Goal: Task Accomplishment & Management: Complete application form

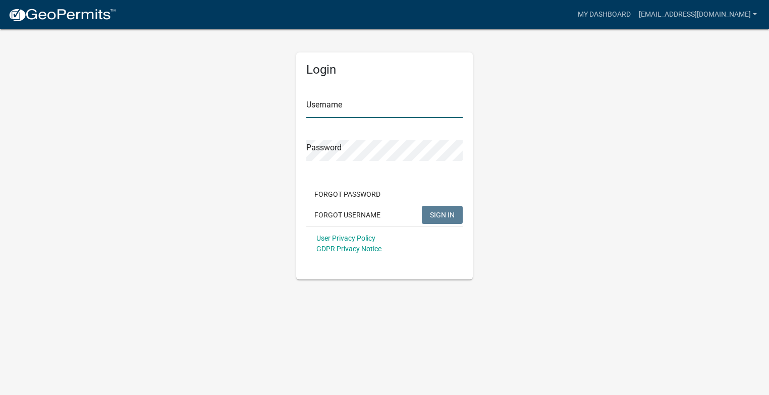
type input "[EMAIL_ADDRESS][DOMAIN_NAME]"
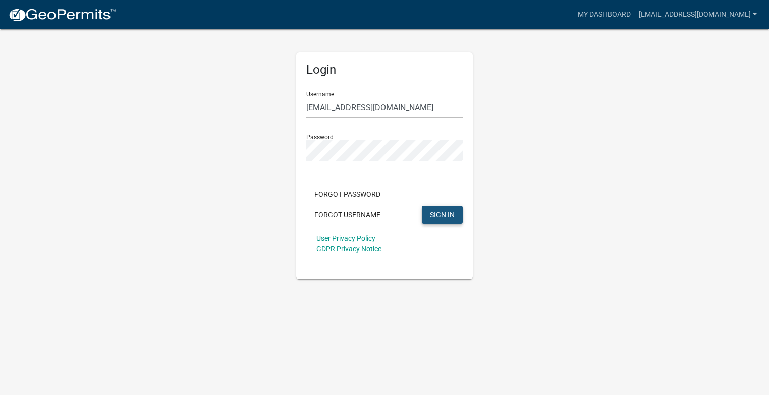
click at [441, 215] on span "SIGN IN" at bounding box center [442, 214] width 25 height 8
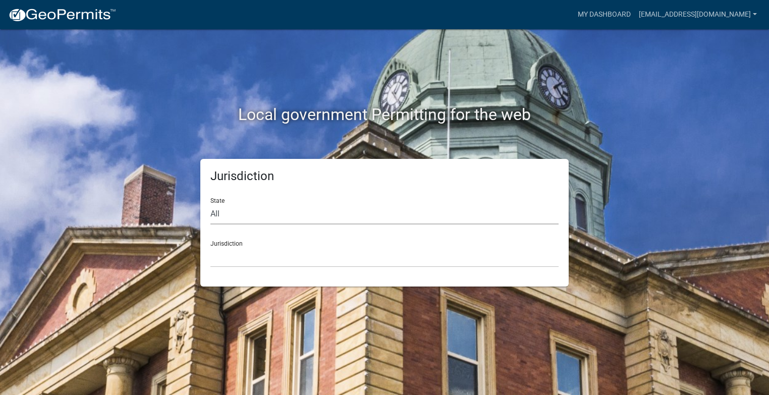
click at [216, 213] on select "All [US_STATE] [US_STATE] [US_STATE] [US_STATE] [US_STATE] [US_STATE] [US_STATE…" at bounding box center [384, 214] width 348 height 21
select select "[US_STATE]"
click at [210, 204] on select "All [US_STATE] [US_STATE] [US_STATE] [US_STATE] [US_STATE] [US_STATE] [US_STATE…" at bounding box center [384, 214] width 348 height 21
click at [597, 309] on div "Local government Permitting for the web Jurisdiction State All [US_STATE] [US_S…" at bounding box center [384, 197] width 769 height 395
click at [230, 242] on div "Jurisdiction City of [GEOGRAPHIC_DATA], [US_STATE] City of [GEOGRAPHIC_DATA], […" at bounding box center [384, 250] width 348 height 35
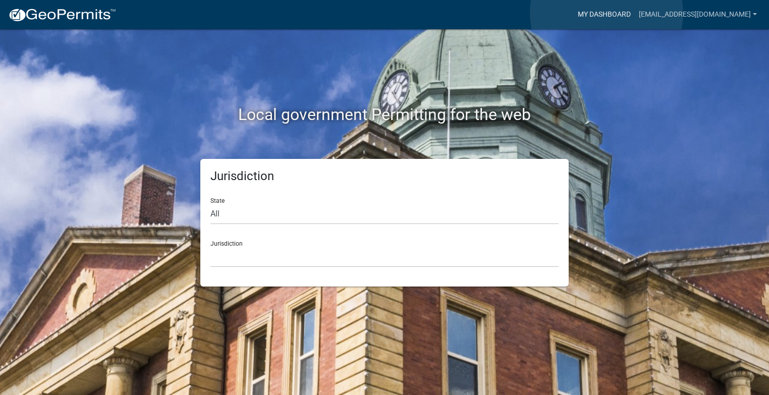
click at [606, 13] on link "My Dashboard" at bounding box center [604, 14] width 61 height 19
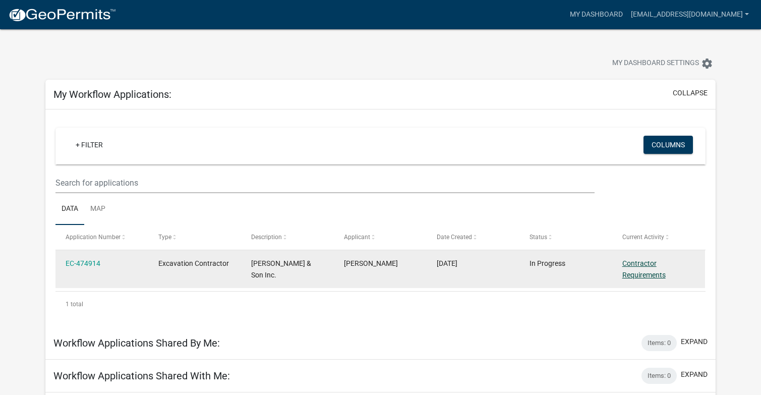
click at [640, 264] on link "Contractor Requirements" at bounding box center [644, 269] width 43 height 20
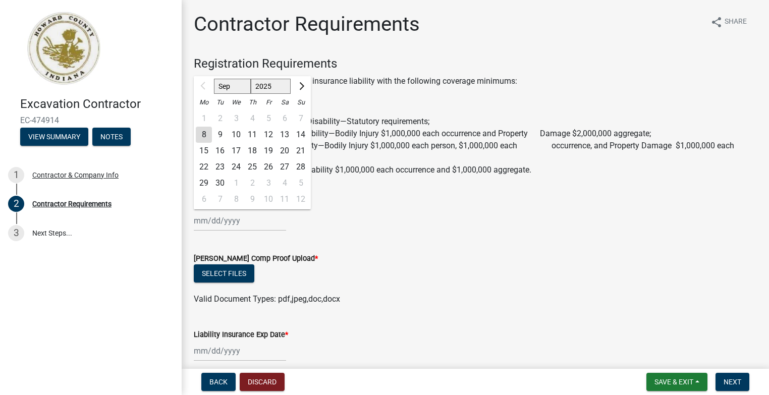
click at [216, 221] on input "Workers Comp Expiration Date *" at bounding box center [240, 220] width 92 height 21
click at [203, 85] on div at bounding box center [204, 86] width 20 height 16
click at [231, 88] on select "Sep Oct Nov Dec" at bounding box center [232, 86] width 37 height 15
click at [198, 87] on div at bounding box center [204, 86] width 20 height 16
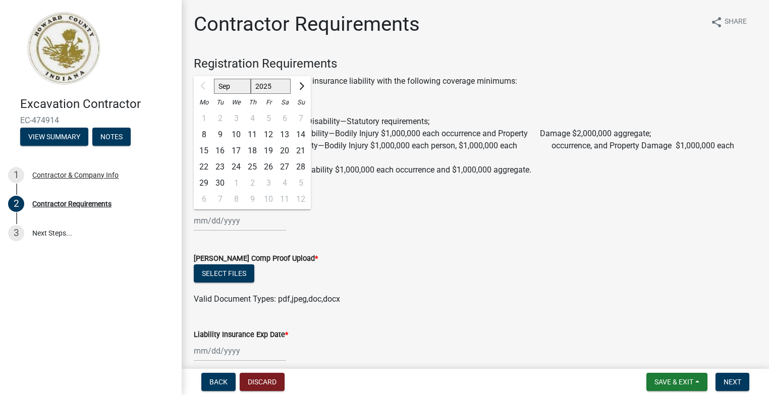
click at [321, 97] on p at bounding box center [475, 101] width 563 height 12
click at [233, 220] on div "Sep Oct Nov [DATE] 2026 2027 2028 2029 2030 2031 2032 2033 2034 2035 2036 2037 …" at bounding box center [240, 220] width 92 height 21
click at [301, 84] on span "Next month" at bounding box center [301, 86] width 8 height 8
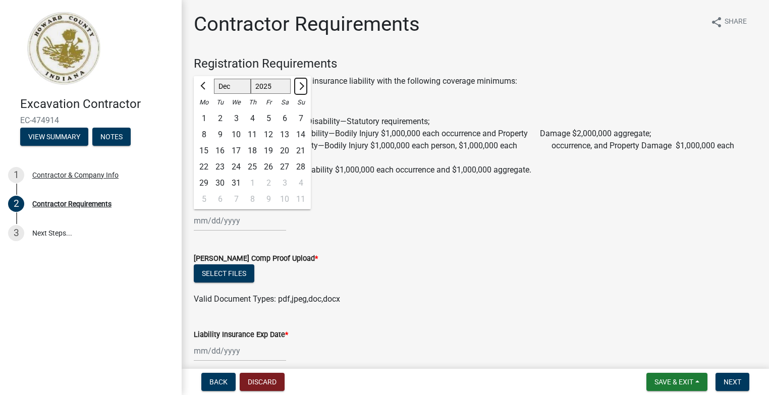
click at [301, 84] on span "Next month" at bounding box center [301, 86] width 8 height 8
select select "1"
select select "2026"
click at [301, 84] on span "Next month" at bounding box center [301, 86] width 8 height 8
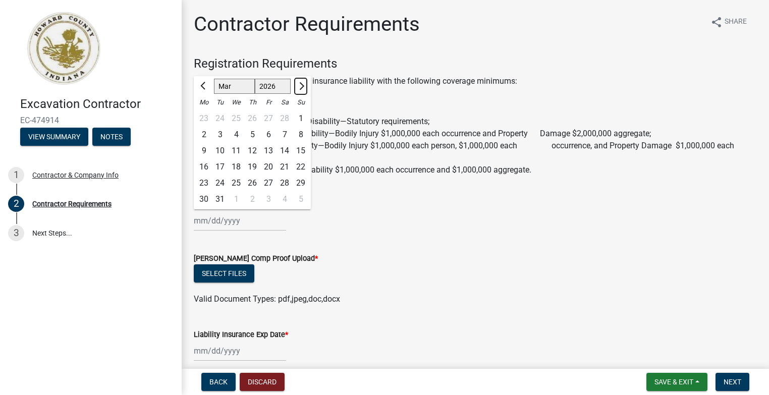
click at [301, 84] on span "Next month" at bounding box center [301, 86] width 8 height 8
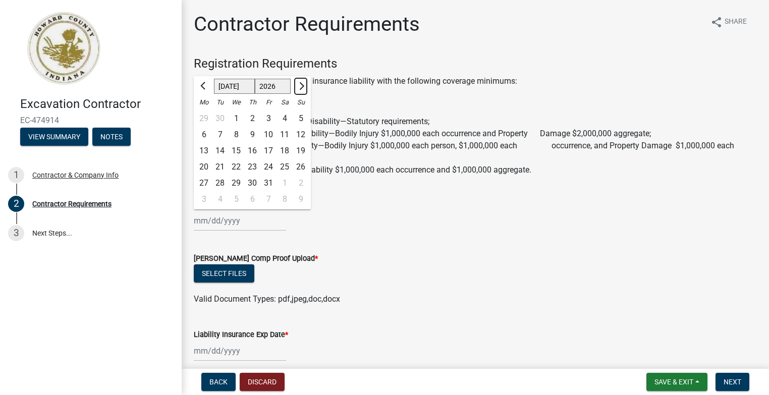
select select "8"
click at [284, 182] on div "29" at bounding box center [284, 183] width 16 height 16
type input "[DATE]"
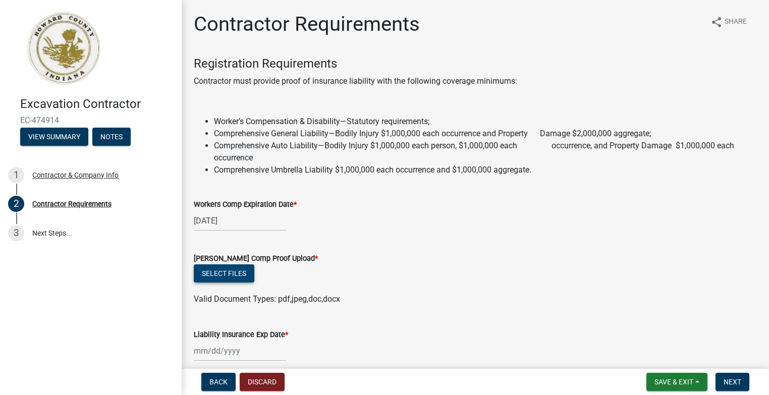
click at [237, 274] on button "Select files" at bounding box center [224, 273] width 61 height 18
click at [239, 273] on button "Select files" at bounding box center [224, 273] width 61 height 18
click at [235, 274] on button "Select files" at bounding box center [224, 273] width 61 height 18
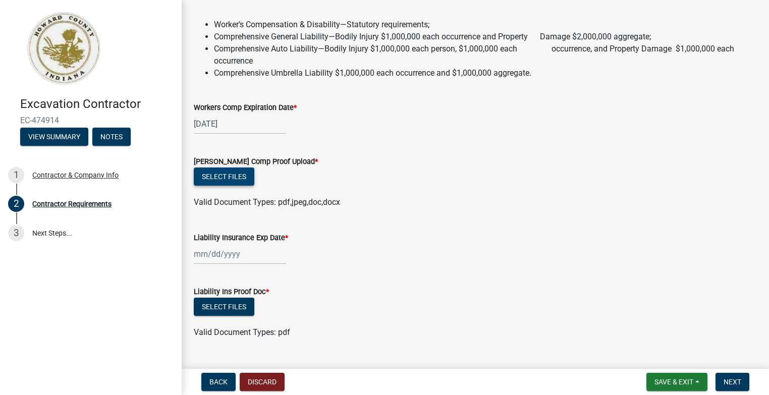
scroll to position [101, 0]
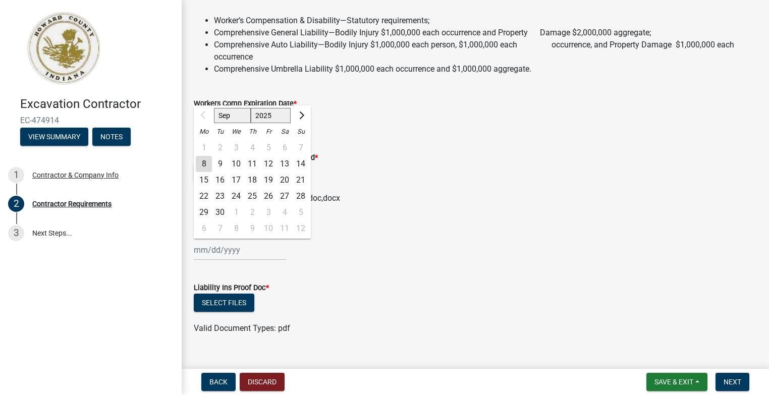
click at [240, 250] on input "Liability Insurance Exp Date *" at bounding box center [240, 250] width 92 height 21
click at [301, 115] on span "Next month" at bounding box center [301, 115] width 8 height 8
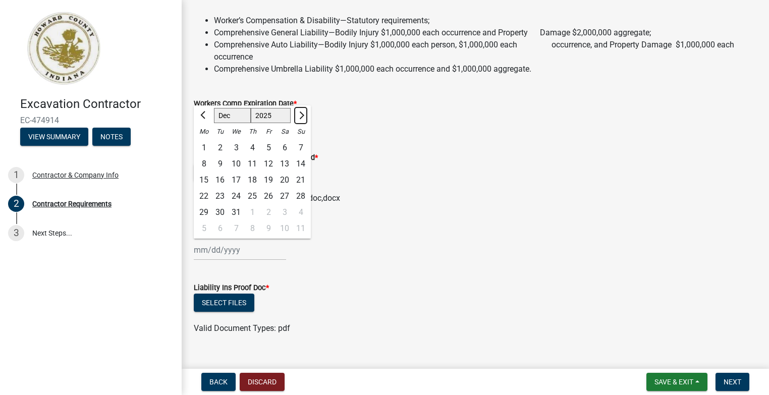
select select "1"
select select "2026"
click at [301, 115] on span "Next month" at bounding box center [301, 115] width 8 height 8
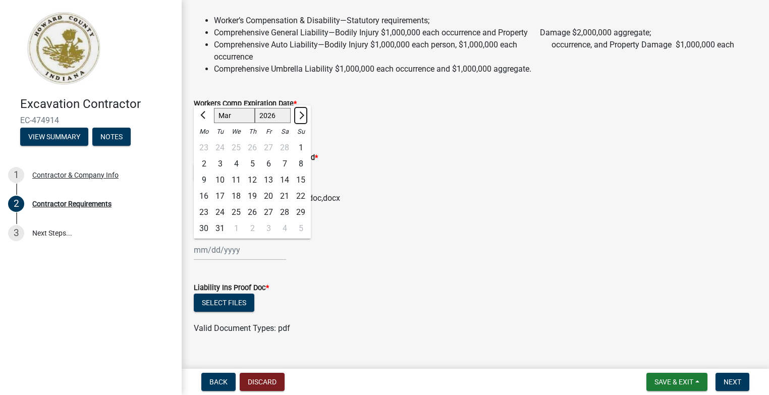
select select "4"
click at [238, 178] on div "15" at bounding box center [236, 180] width 16 height 16
type input "[DATE]"
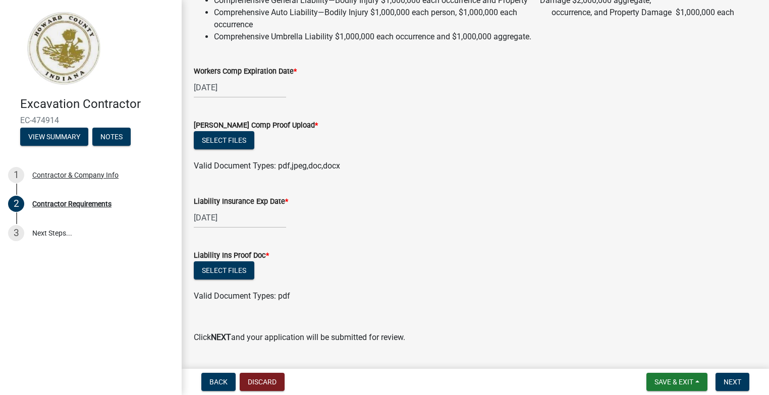
scroll to position [159, 0]
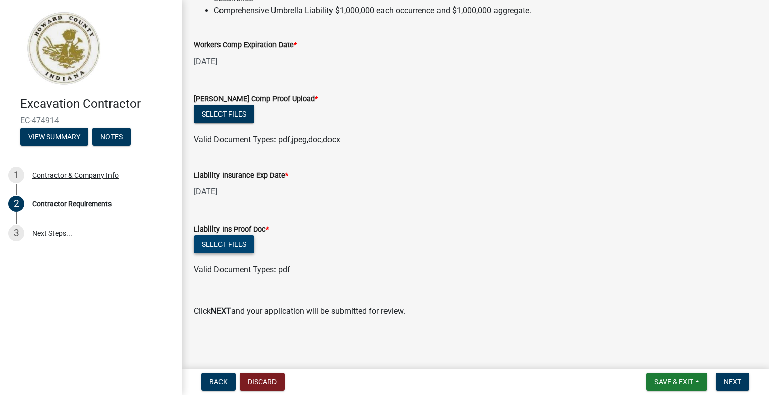
click at [240, 243] on button "Select files" at bounding box center [224, 244] width 61 height 18
click at [234, 242] on button "Select files" at bounding box center [224, 244] width 61 height 18
click at [219, 115] on button "Select files" at bounding box center [224, 114] width 61 height 18
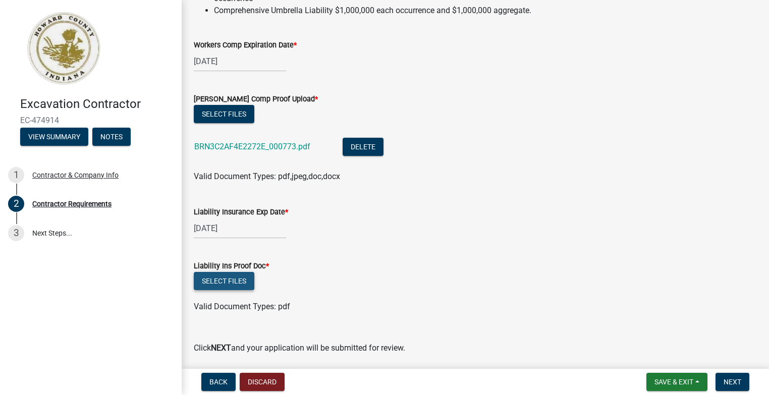
click at [241, 283] on button "Select files" at bounding box center [224, 281] width 61 height 18
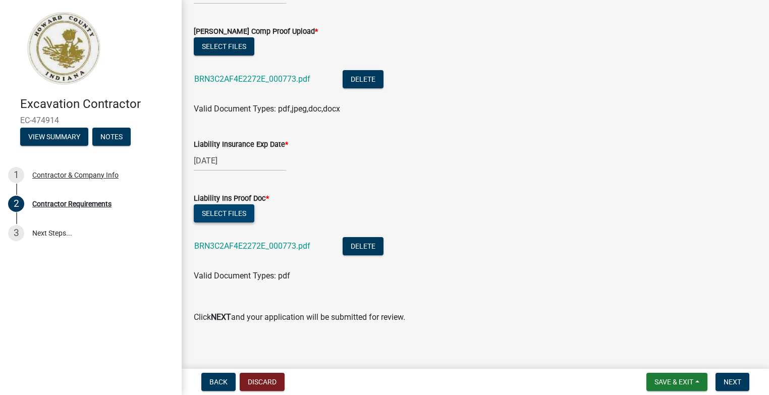
scroll to position [233, 0]
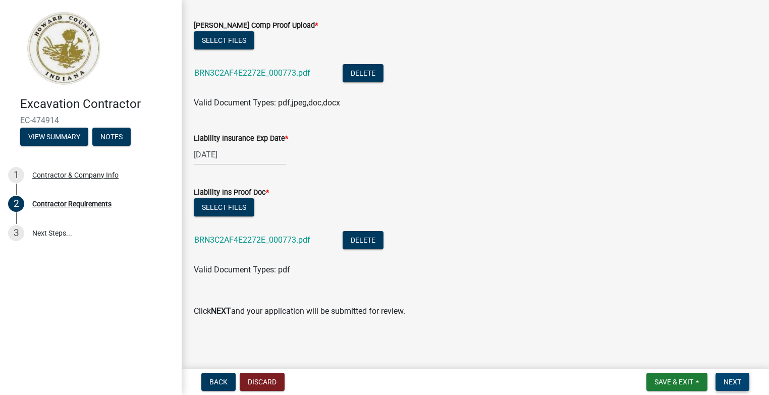
click at [733, 381] on span "Next" at bounding box center [732, 382] width 18 height 8
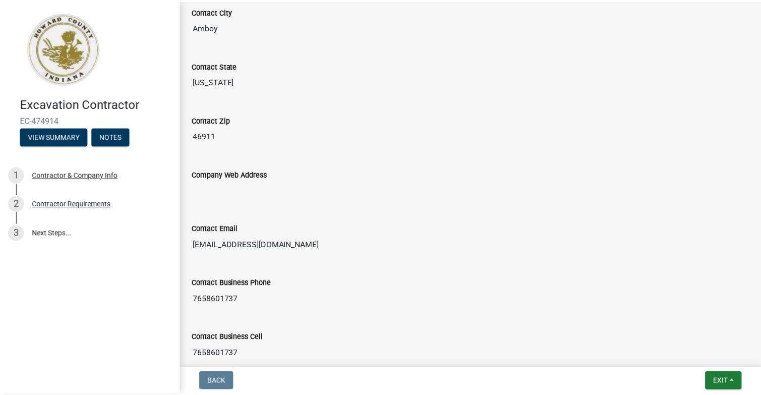
scroll to position [419, 0]
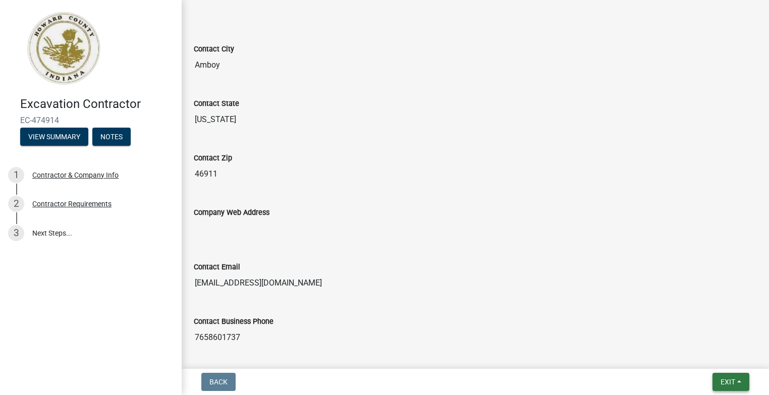
click at [726, 381] on span "Exit" at bounding box center [727, 382] width 15 height 8
click at [698, 355] on button "Save & Exit" at bounding box center [708, 356] width 81 height 24
